Goal: Communication & Community: Answer question/provide support

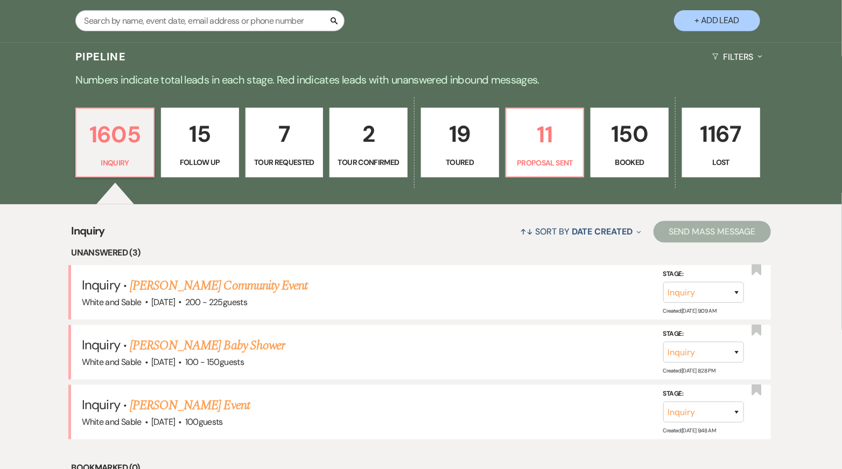
click at [192, 177] on div "1605 Inquiry 15 Follow Up 7 Tour Requested 2 Tour Confirmed 19 Toured 11 Propos…" at bounding box center [421, 150] width 776 height 110
click at [193, 156] on p "Follow Up" at bounding box center [200, 162] width 64 height 12
select select "9"
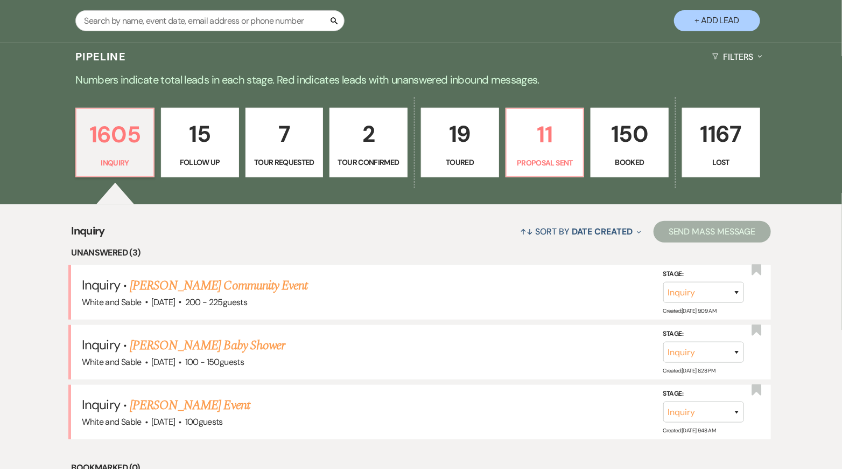
select select "9"
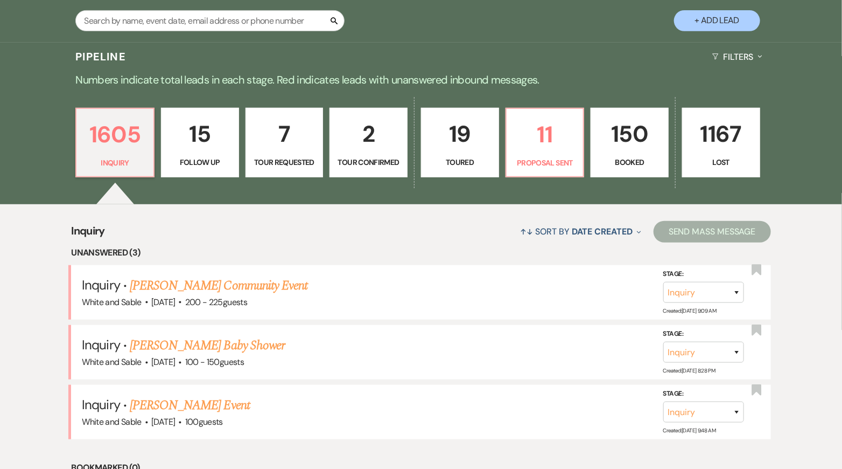
select select "9"
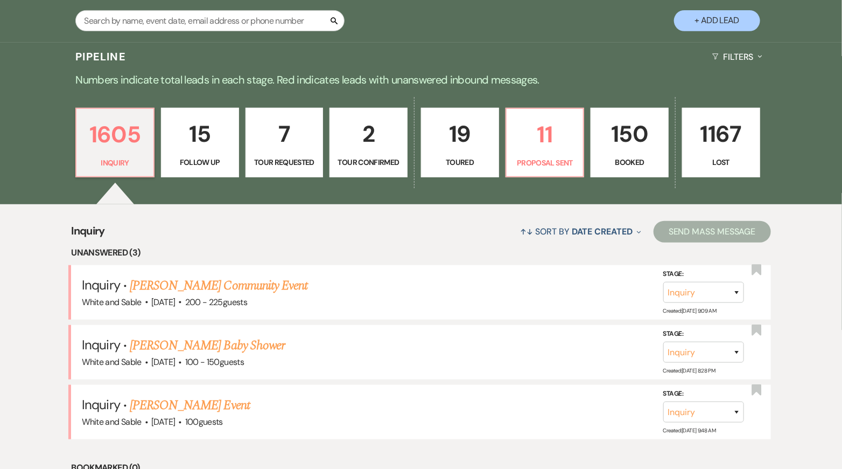
select select "9"
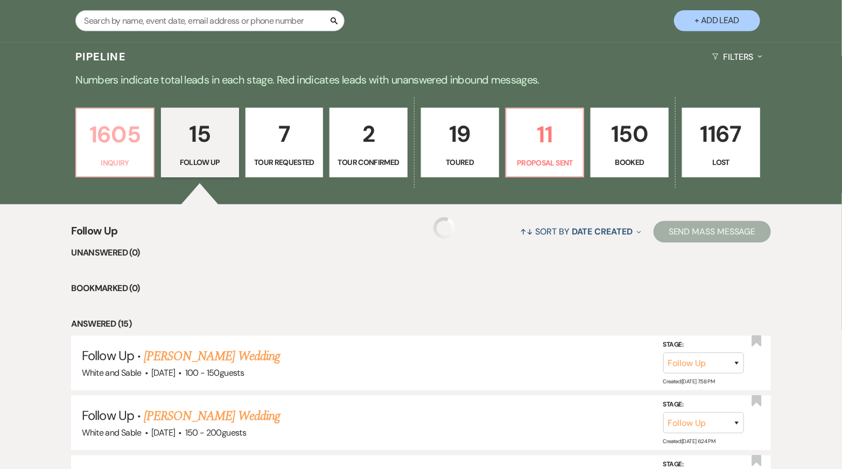
click at [115, 151] on p "1605" at bounding box center [115, 134] width 64 height 36
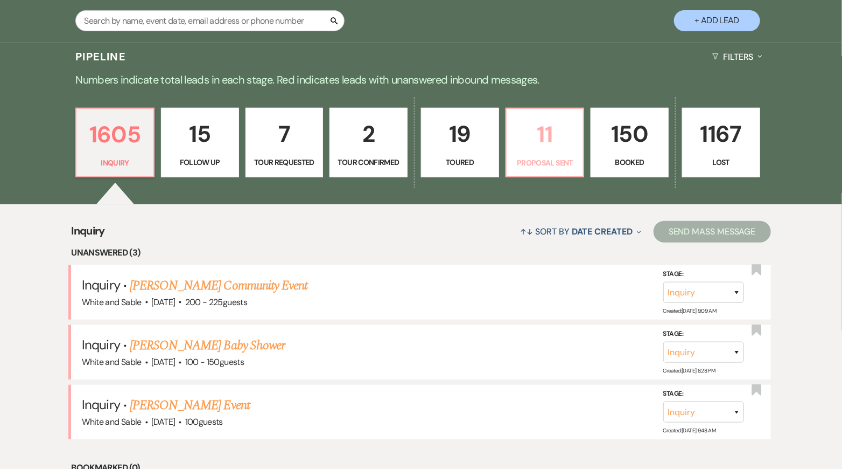
click at [536, 130] on p "11" at bounding box center [545, 134] width 64 height 36
select select "6"
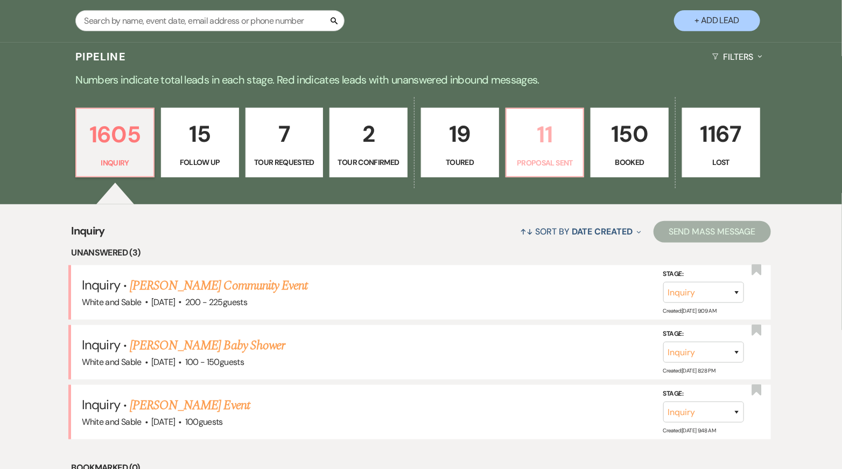
select select "6"
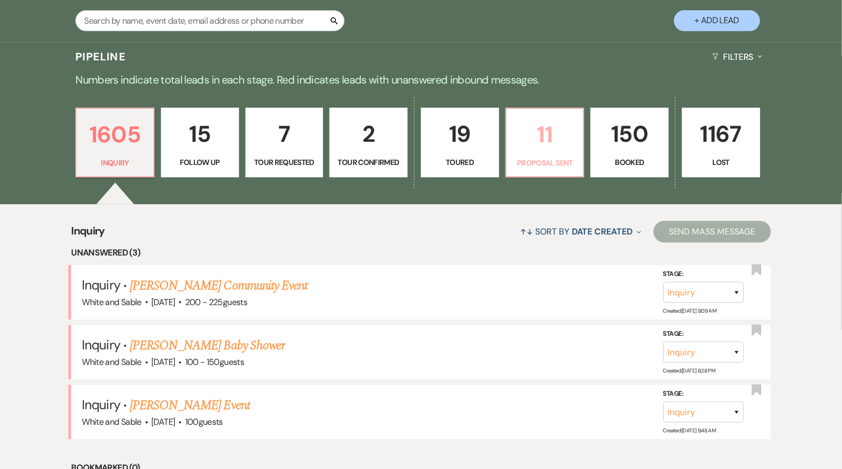
select select "6"
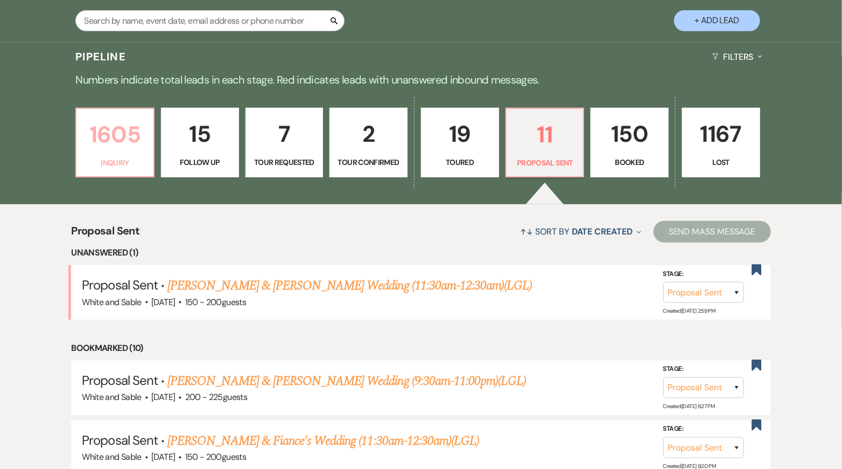
click at [113, 169] on link "1605 Inquiry" at bounding box center [114, 143] width 79 height 70
select select "9"
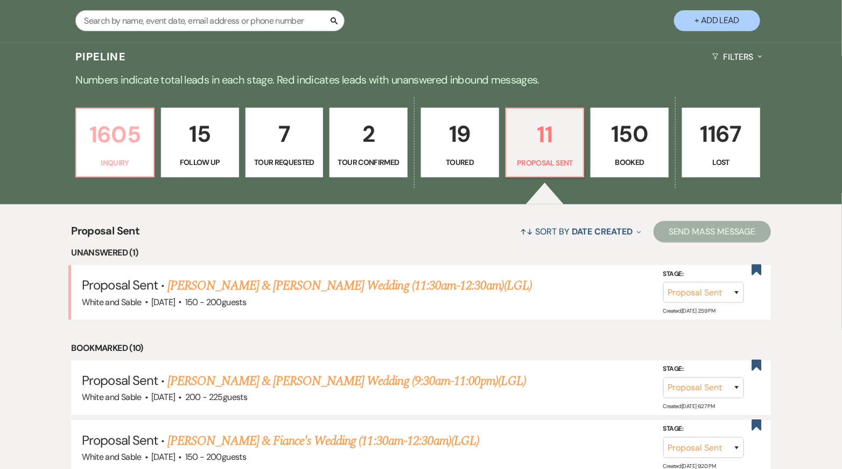
select select "9"
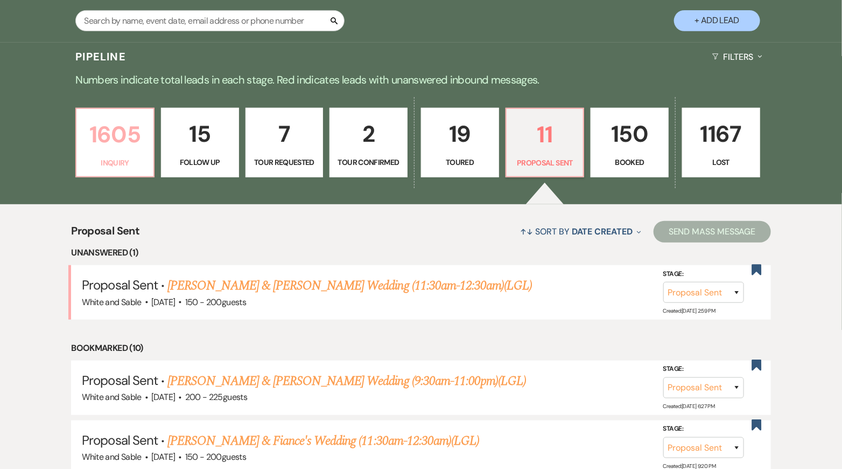
select select "9"
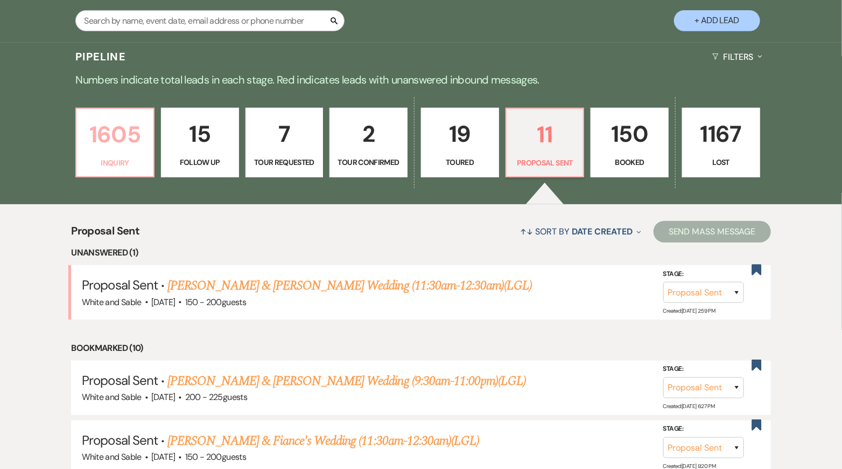
select select "9"
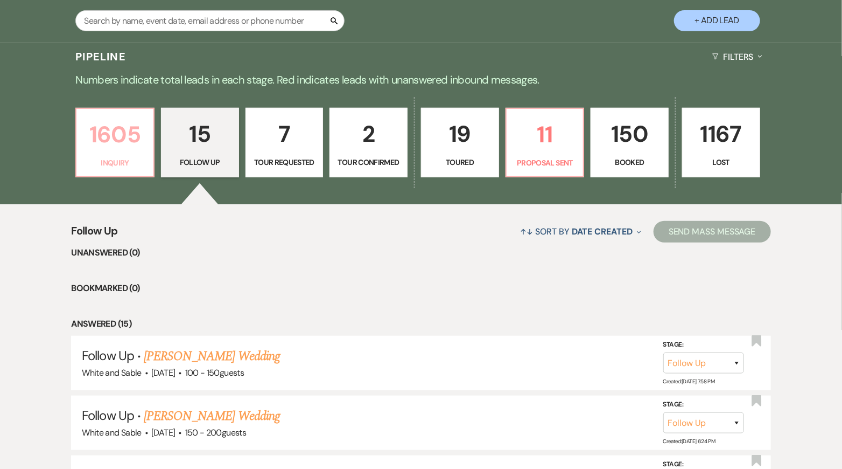
click at [114, 143] on p "1605" at bounding box center [115, 134] width 64 height 36
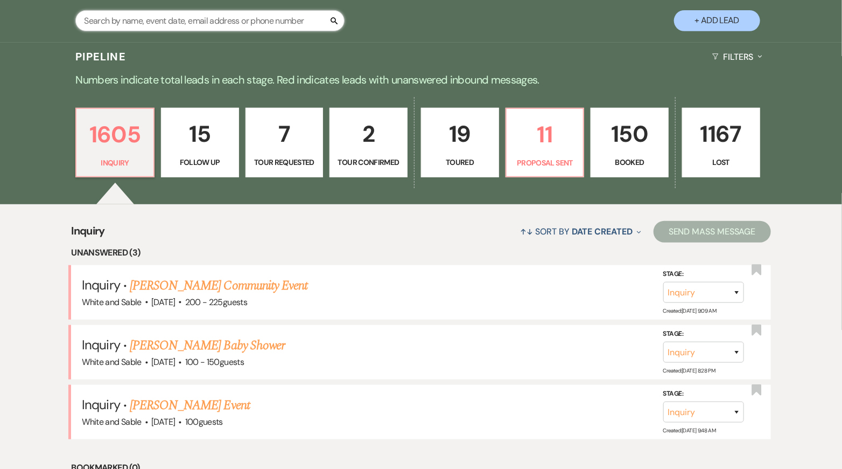
click at [242, 24] on input "text" at bounding box center [209, 20] width 269 height 21
type input "[PERSON_NAME]"
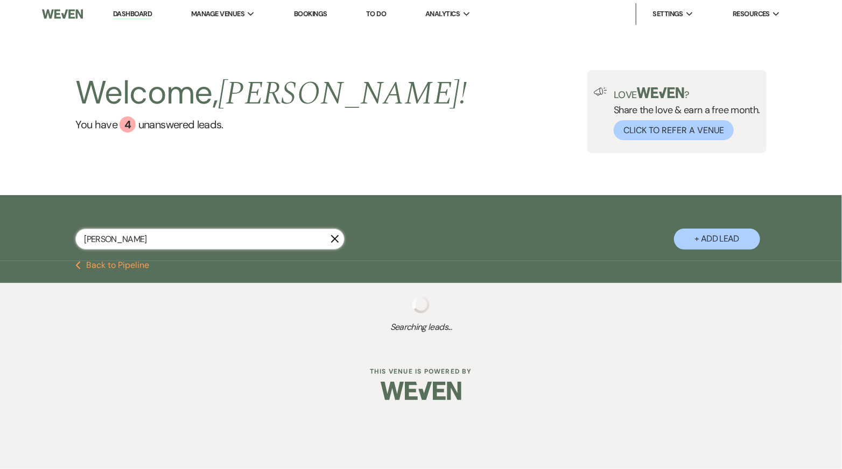
select select "8"
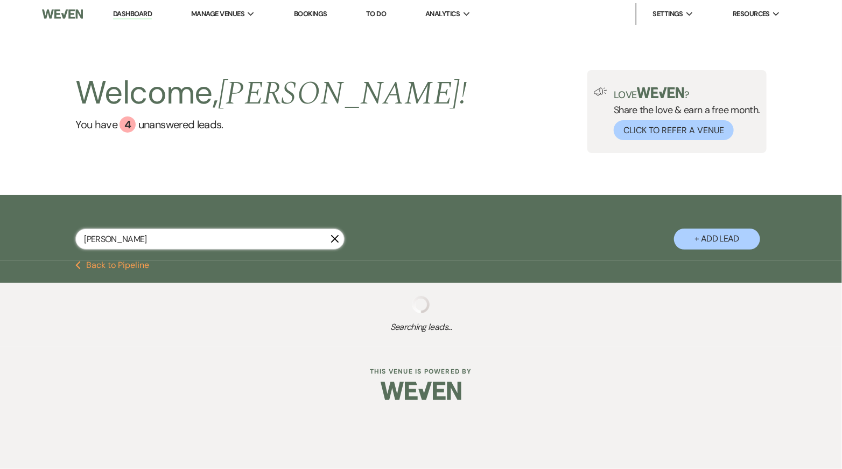
select select "8"
select select "5"
select select "8"
select select "10"
select select "8"
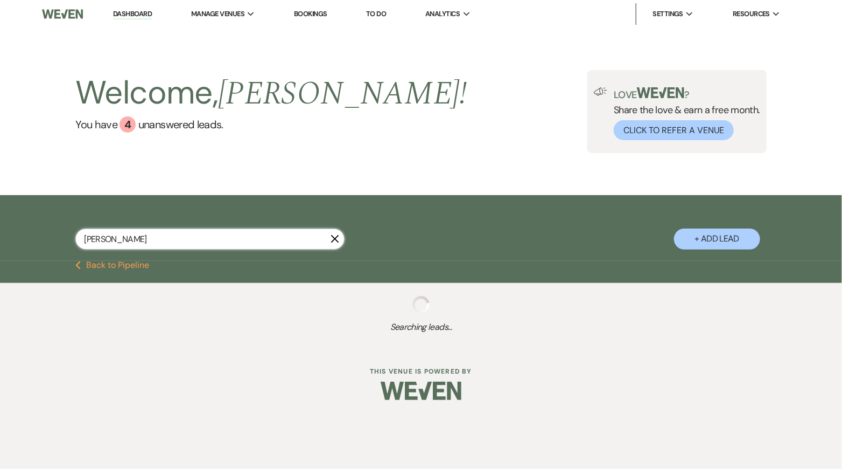
select select "10"
select select "8"
select select "5"
select select "8"
select select "10"
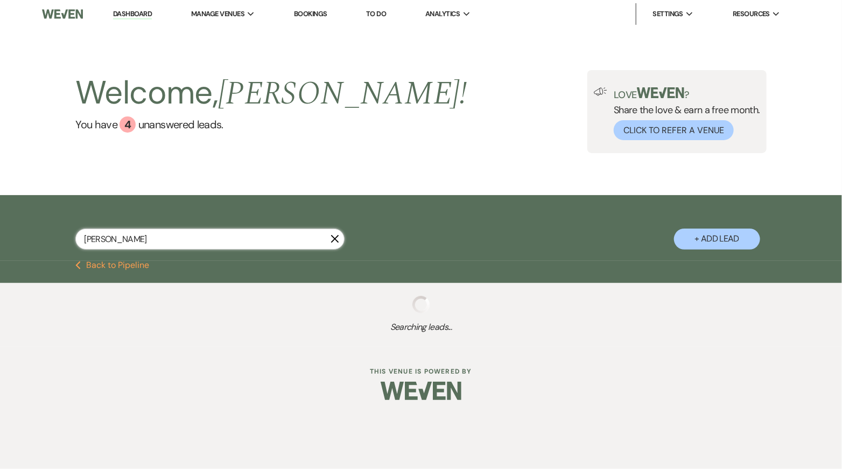
select select "8"
select select "5"
select select "8"
select select "10"
select select "8"
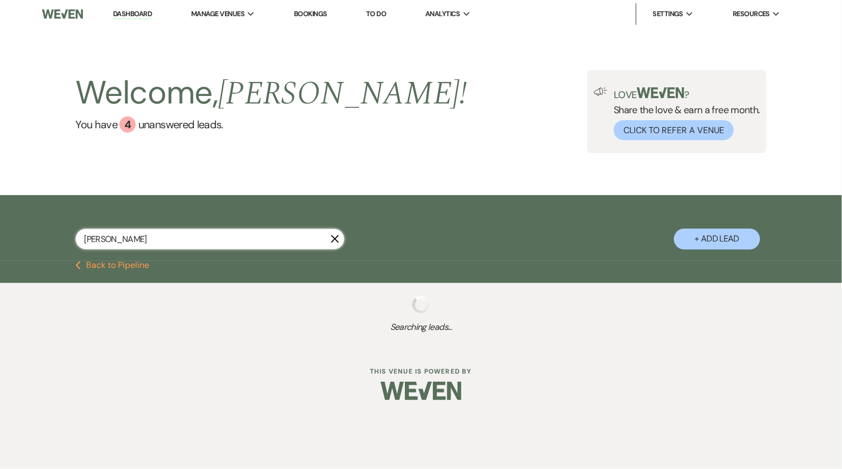
select select "10"
select select "8"
select select "10"
select select "8"
select select "5"
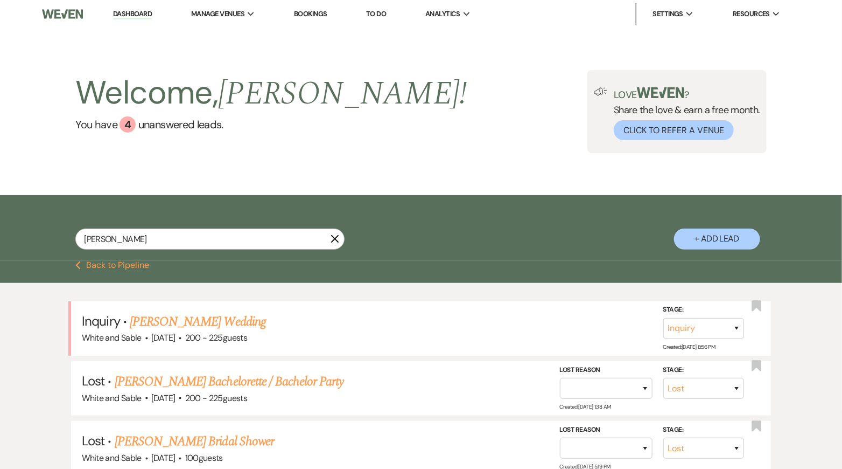
click at [130, 11] on link "Dashboard" at bounding box center [132, 14] width 39 height 10
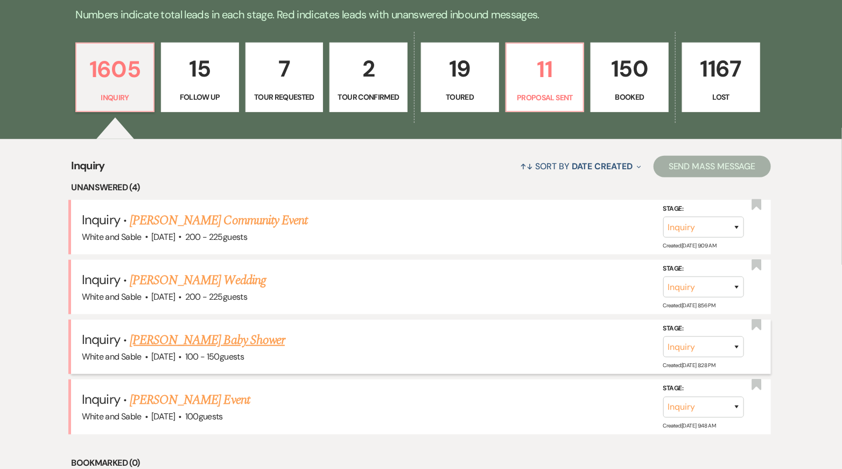
scroll to position [280, 0]
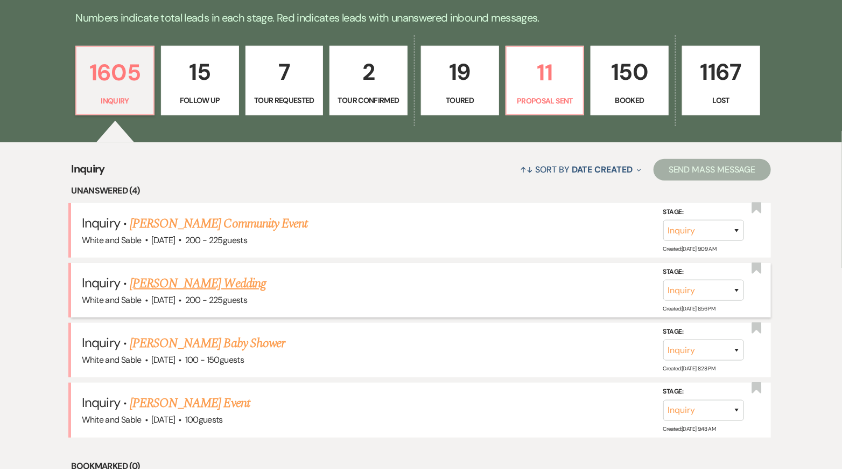
click at [213, 287] on link "[PERSON_NAME] Wedding" at bounding box center [198, 283] width 136 height 19
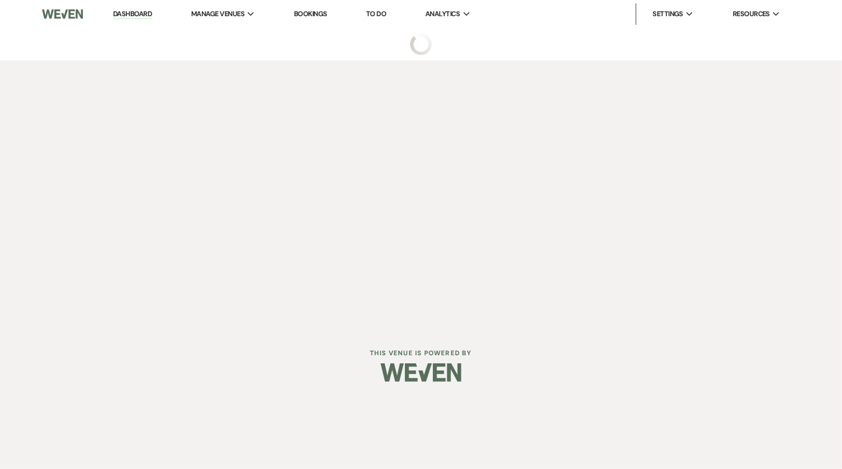
select select "5"
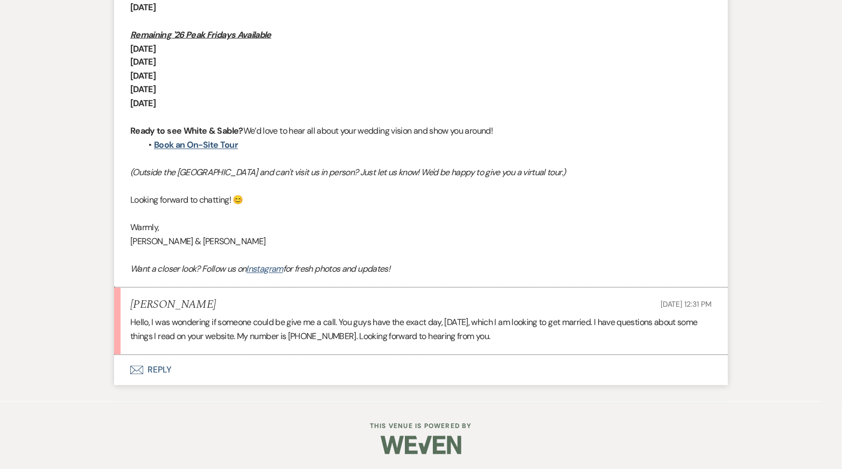
scroll to position [884, 0]
click at [364, 361] on button "Envelope Reply" at bounding box center [421, 370] width 614 height 30
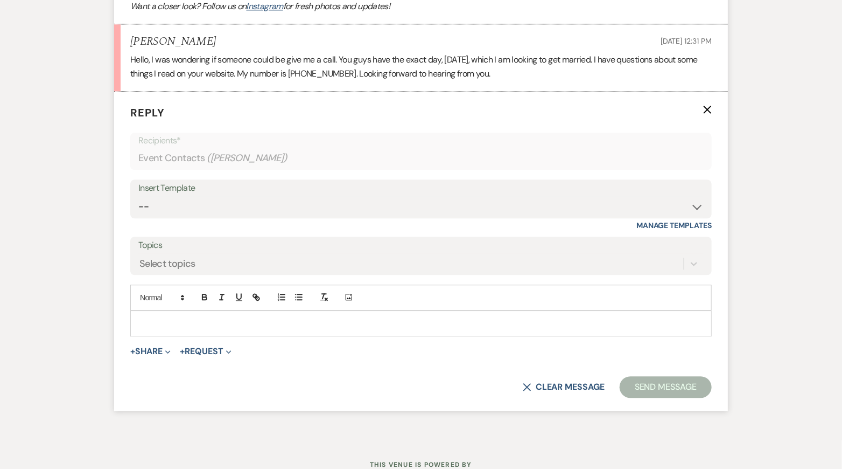
scroll to position [1162, 0]
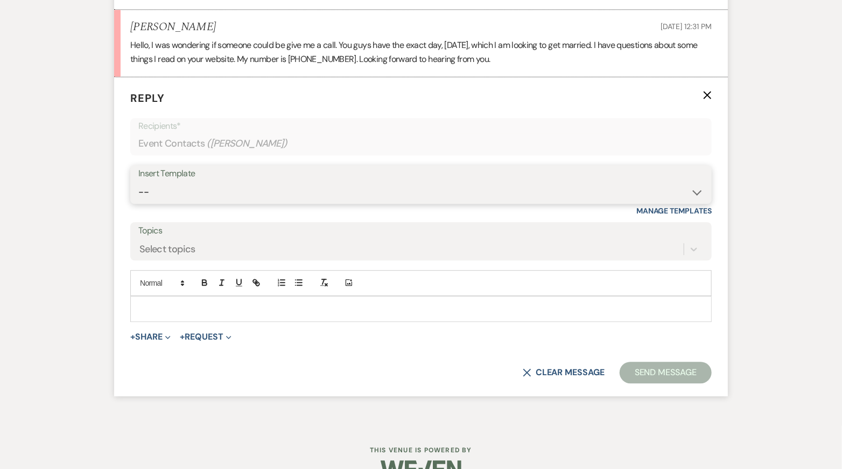
click at [287, 190] on select "-- Inquiry Response (Venue Guide) Schedule - Venue Tour Appt Confirmation Sched…" at bounding box center [421, 192] width 566 height 21
select select "5757"
click at [138, 182] on select "-- Inquiry Response (Venue Guide) Schedule - Venue Tour Appt Confirmation Sched…" at bounding box center [421, 192] width 566 height 21
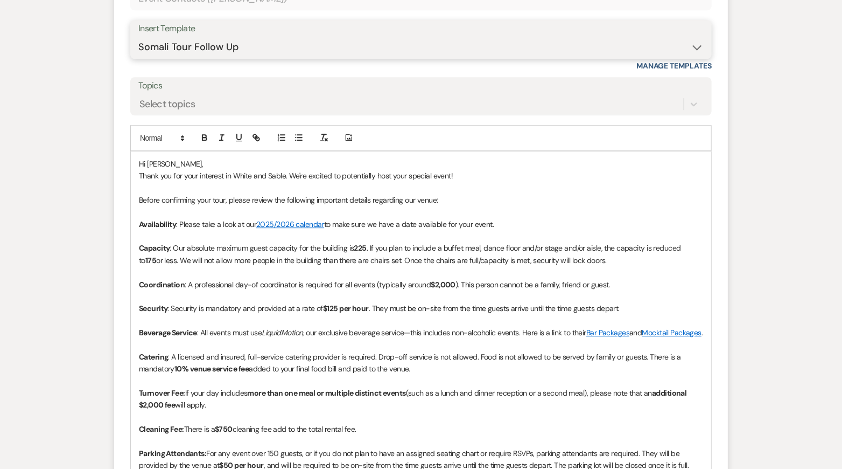
scroll to position [1310, 0]
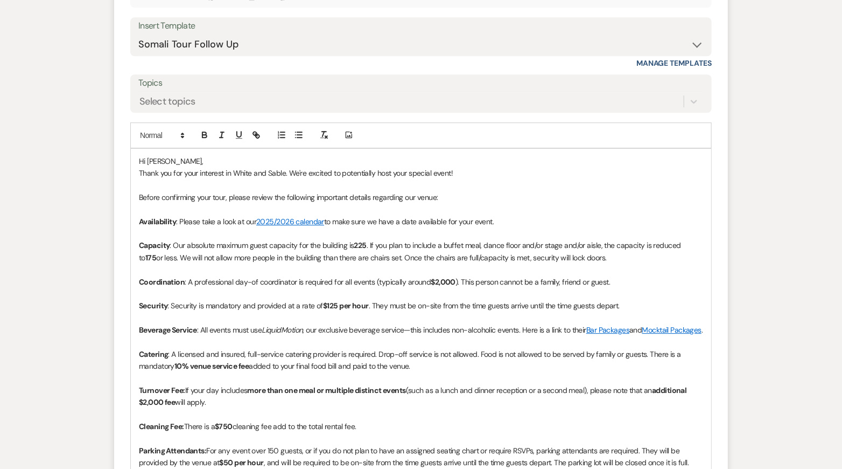
drag, startPoint x: 512, startPoint y: 223, endPoint x: 135, endPoint y: 222, distance: 377.1
click at [135, 222] on div "Hi [PERSON_NAME], Thank you for your interest in White and Sable. We're excited…" at bounding box center [421, 378] width 581 height 459
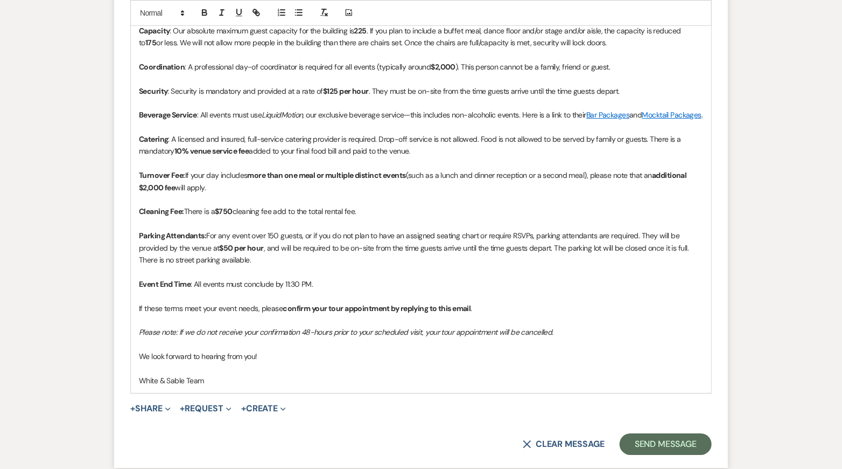
scroll to position [1502, 0]
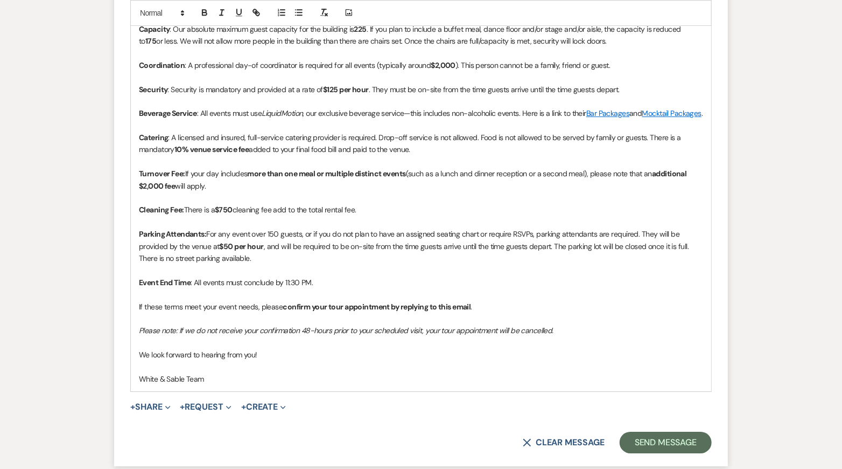
click at [284, 311] on strong "confirm your tour appointment by replying to this email" at bounding box center [377, 307] width 188 height 10
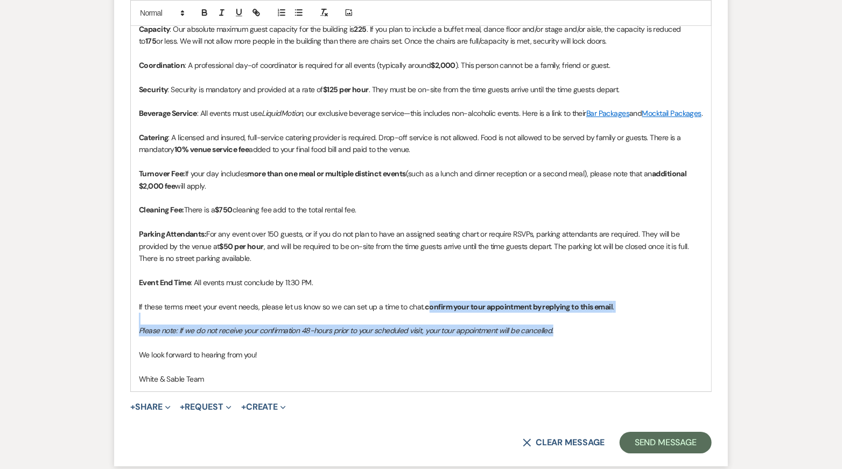
drag, startPoint x: 580, startPoint y: 341, endPoint x: 430, endPoint y: 317, distance: 151.6
click at [430, 317] on div "Hi [PERSON_NAME], Thank you for your interest in White and Sable. We're excited…" at bounding box center [421, 173] width 581 height 435
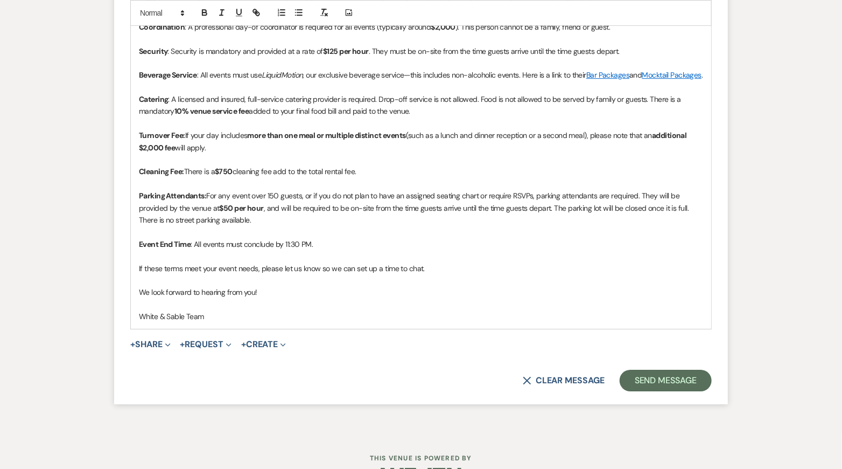
scroll to position [1574, 0]
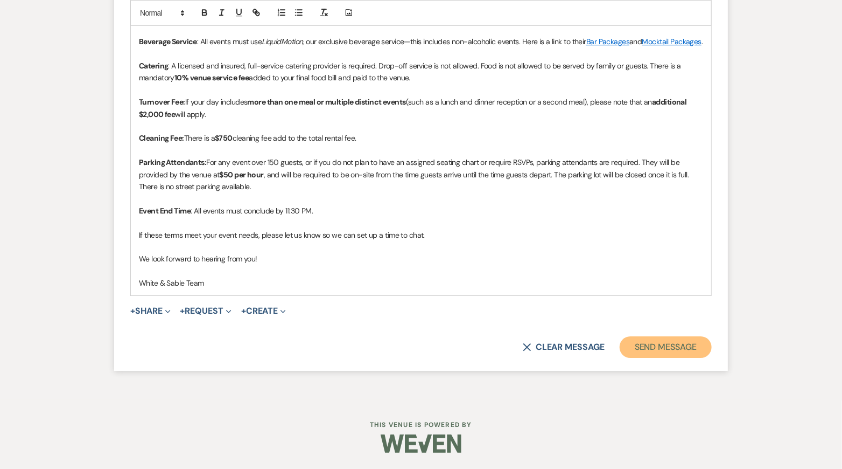
click at [694, 358] on button "Send Message" at bounding box center [666, 347] width 92 height 22
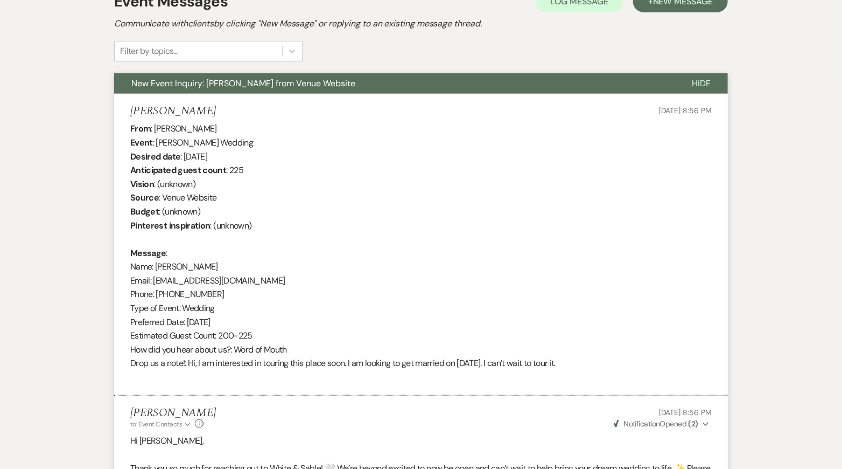
scroll to position [0, 0]
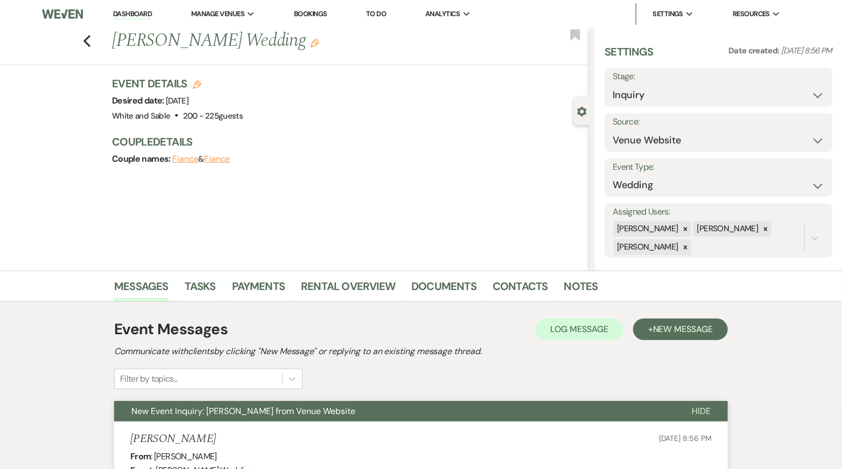
click at [91, 39] on div "Previous [PERSON_NAME] Wedding Edit Bookmark" at bounding box center [292, 46] width 595 height 37
click at [90, 40] on div "Previous [PERSON_NAME] Wedding Edit Bookmark" at bounding box center [292, 46] width 595 height 37
click at [85, 39] on use "button" at bounding box center [86, 41] width 7 height 12
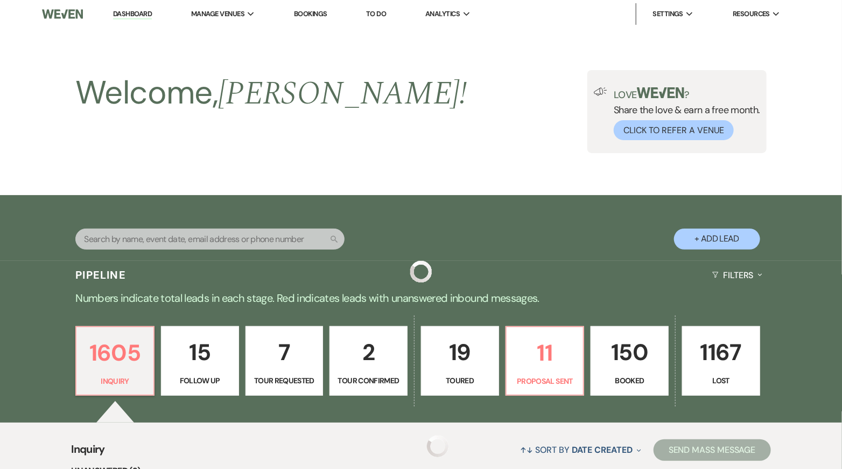
scroll to position [280, 0]
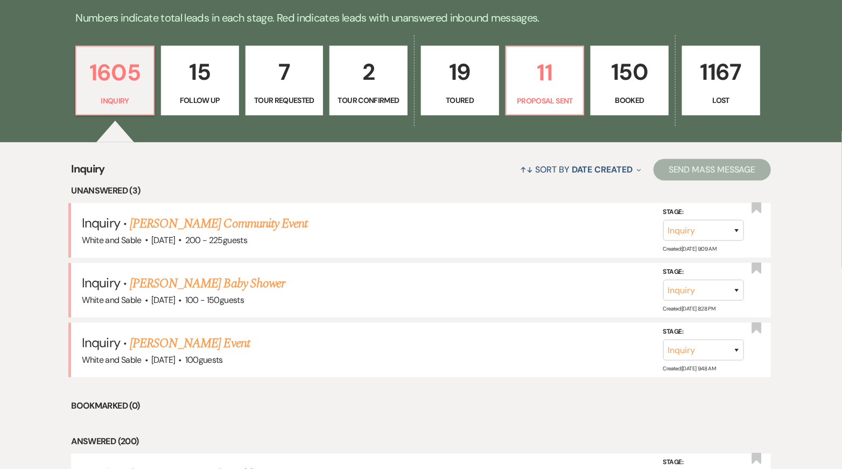
click at [197, 87] on p "15" at bounding box center [200, 72] width 64 height 36
select select "9"
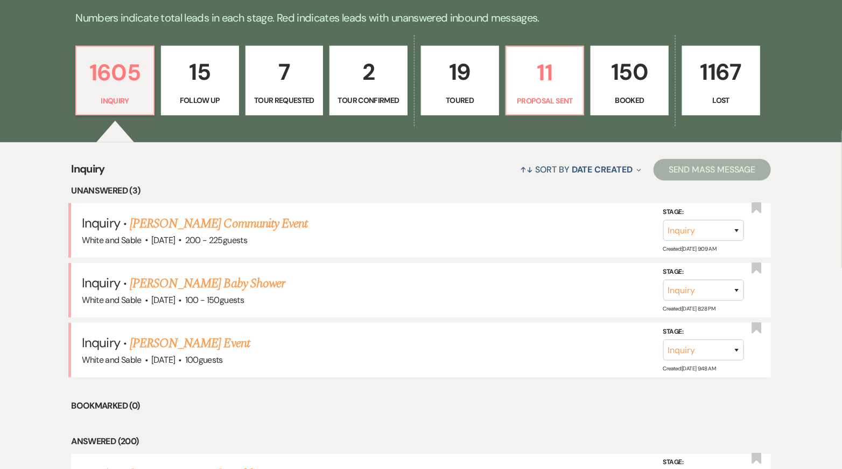
select select "9"
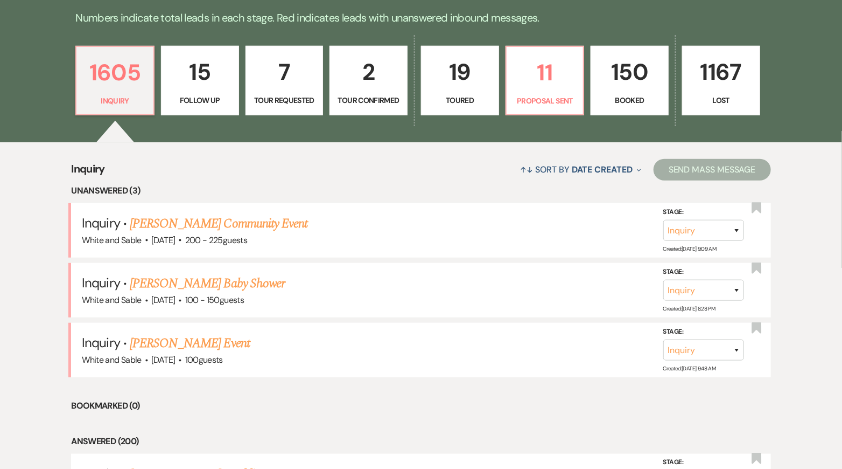
select select "9"
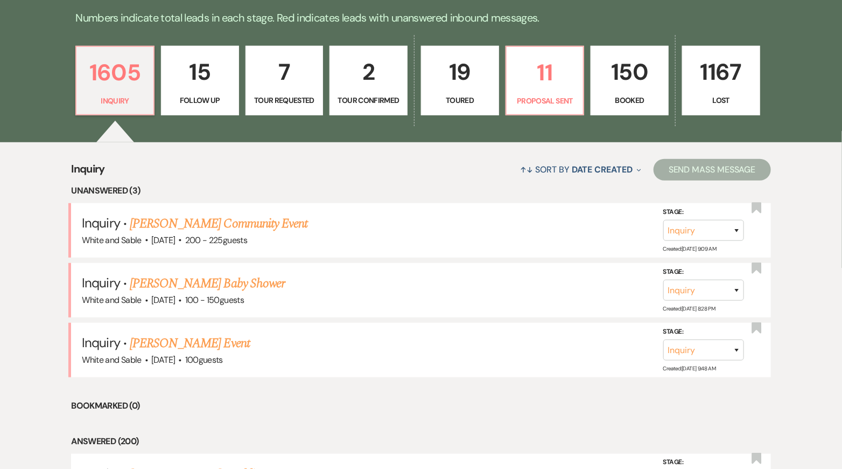
select select "9"
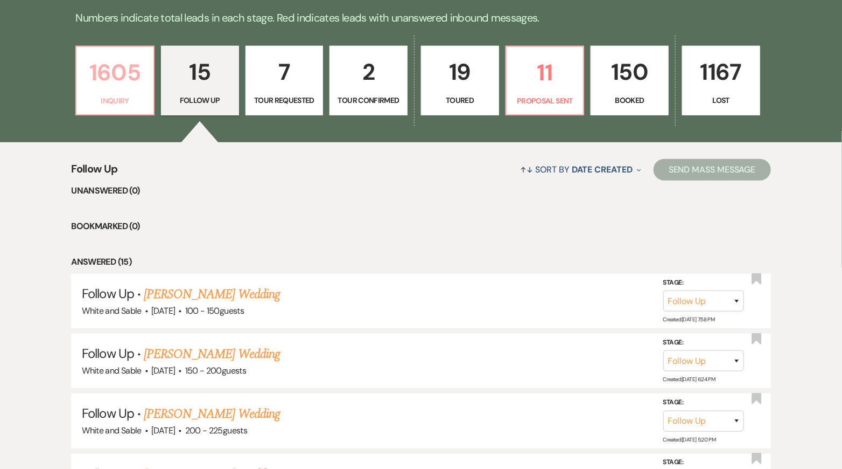
click at [129, 90] on link "1605 Inquiry" at bounding box center [114, 81] width 79 height 70
